Goal: Information Seeking & Learning: Learn about a topic

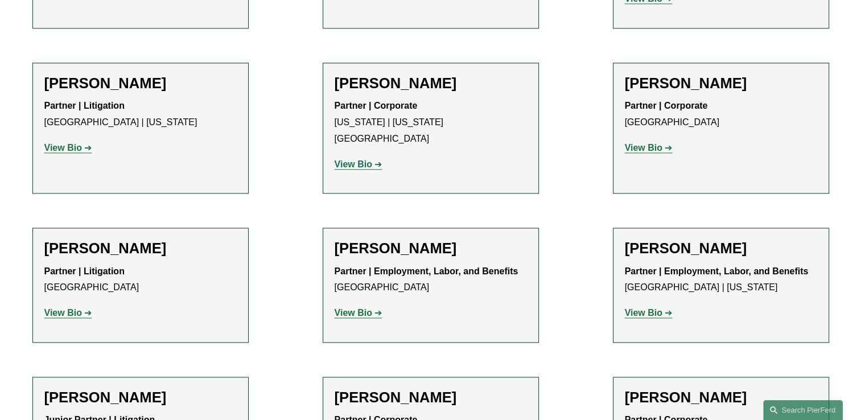
scroll to position [5807, 0]
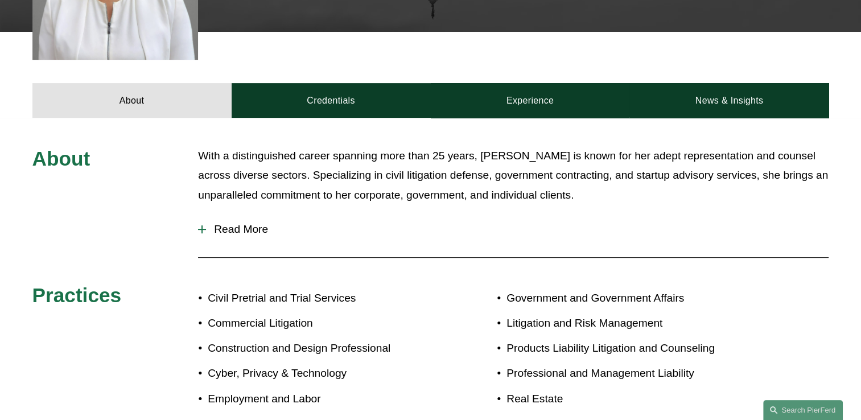
scroll to position [455, 0]
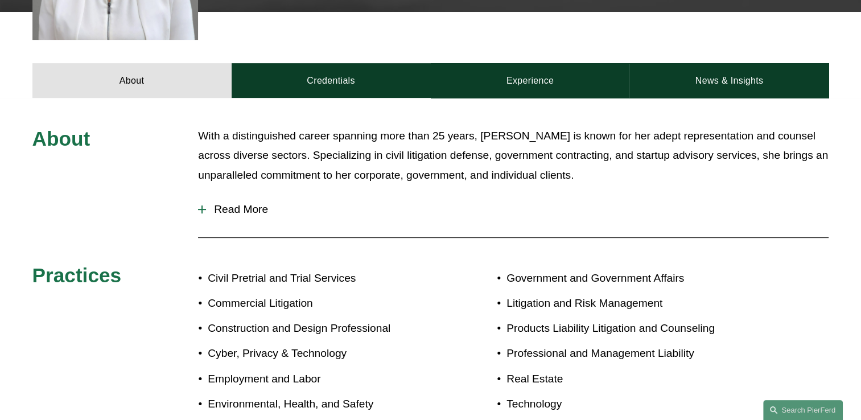
click at [234, 203] on span "Read More" at bounding box center [517, 209] width 623 height 13
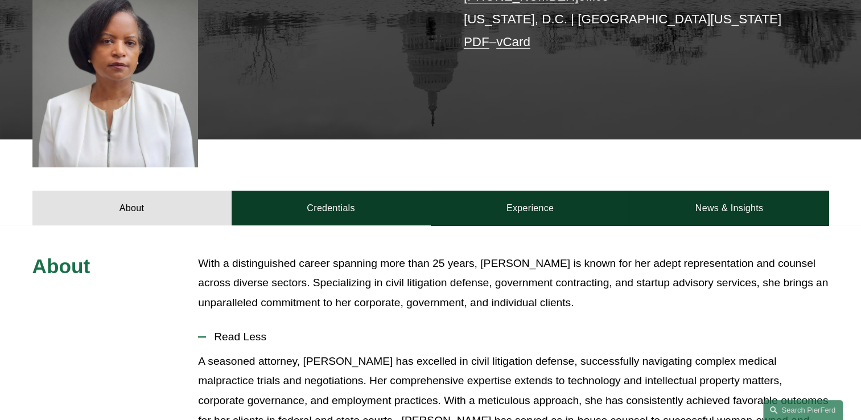
scroll to position [341, 0]
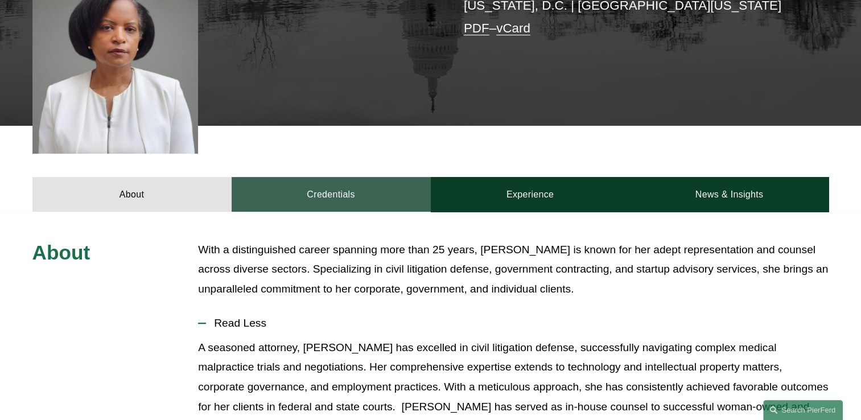
click at [330, 177] on link "Credentials" at bounding box center [331, 194] width 199 height 34
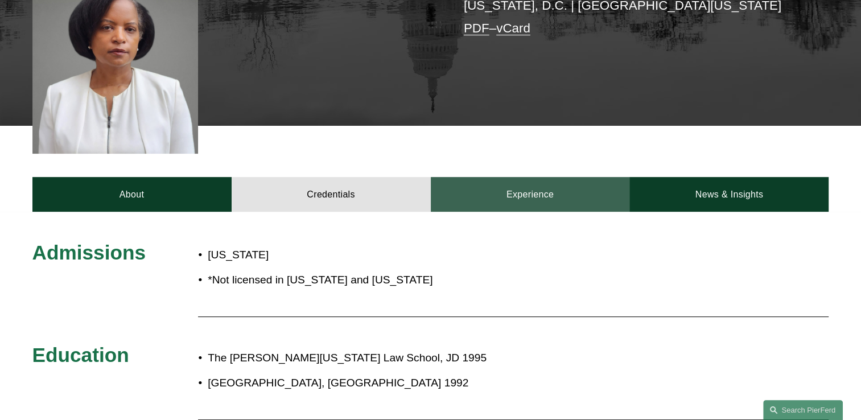
click at [555, 177] on link "Experience" at bounding box center [530, 194] width 199 height 34
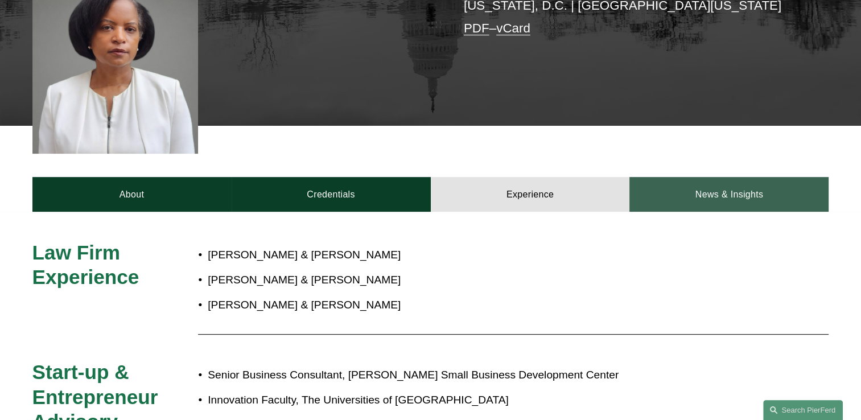
click at [711, 177] on link "News & Insights" at bounding box center [728, 194] width 199 height 34
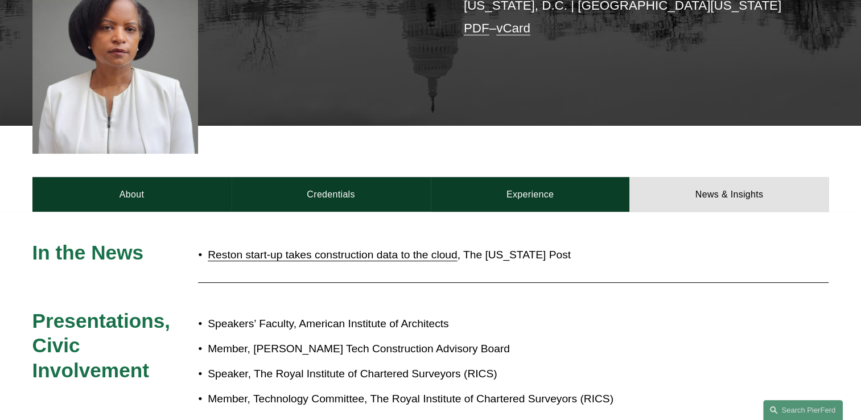
click at [350, 249] on link "Reston start-up takes construction data to the cloud" at bounding box center [332, 255] width 249 height 12
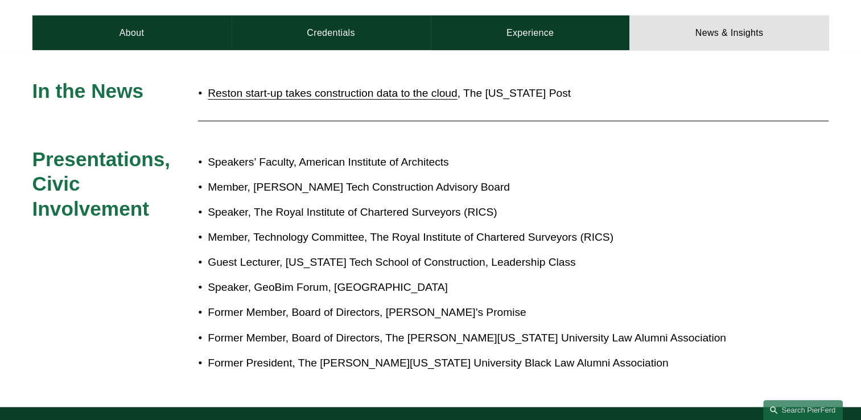
scroll to position [398, 0]
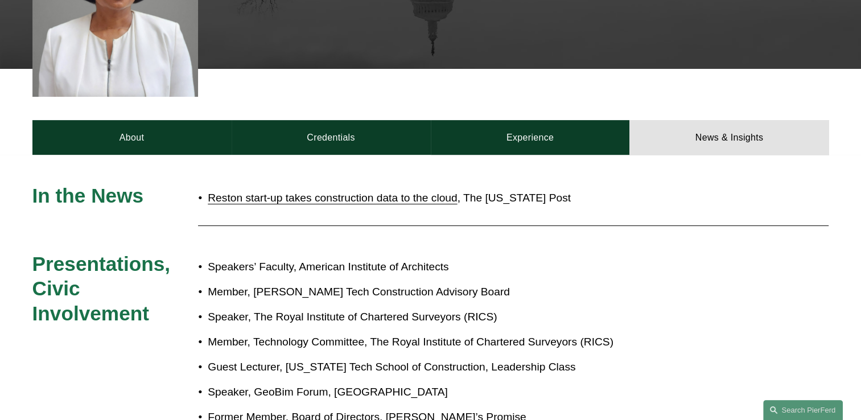
click at [402, 192] on link "Reston start-up takes construction data to the cloud" at bounding box center [332, 198] width 249 height 12
